Goal: Navigation & Orientation: Find specific page/section

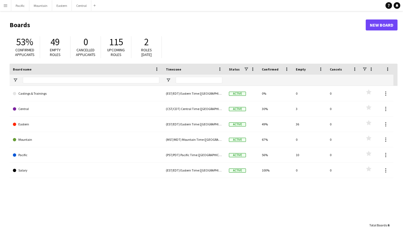
click at [5, 5] on app-icon "Menu" at bounding box center [5, 5] width 4 height 4
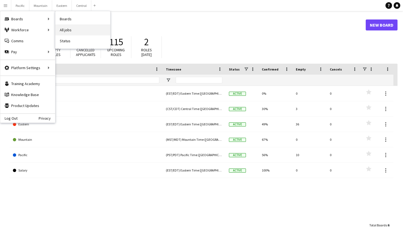
click at [63, 30] on link "All jobs" at bounding box center [82, 29] width 55 height 11
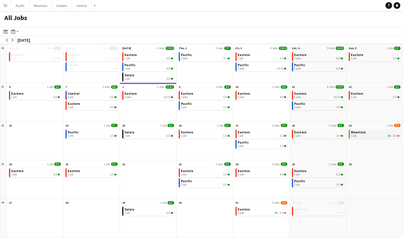
click at [366, 135] on div "1 job 3A • 2/3" at bounding box center [375, 135] width 49 height 3
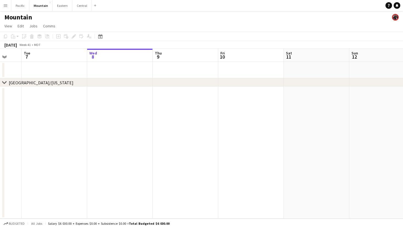
scroll to position [0, 255]
click at [63, 12] on div "Mountain" at bounding box center [201, 16] width 403 height 10
click at [65, 8] on button "Eastern Close" at bounding box center [63, 5] width 20 height 11
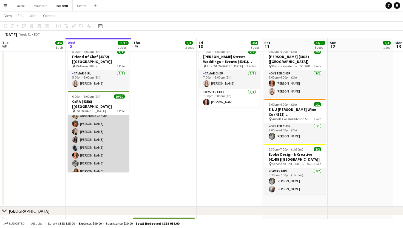
scroll to position [28, 0]
